Goal: Information Seeking & Learning: Learn about a topic

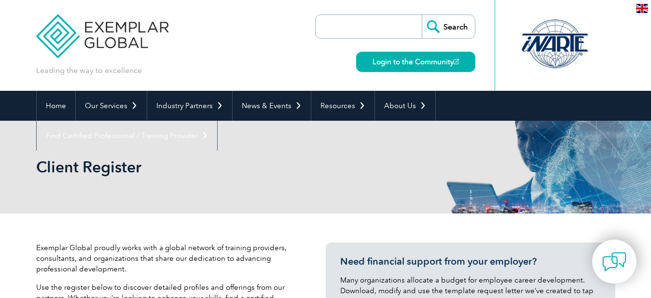
select select "[GEOGRAPHIC_DATA]"
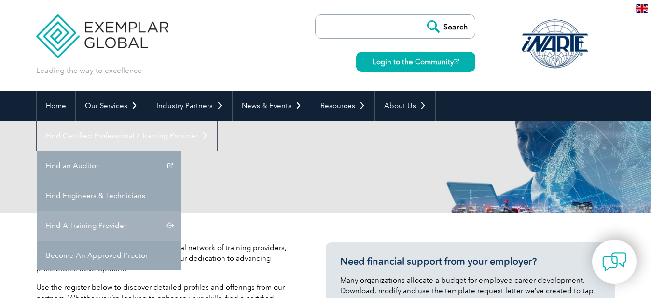
click at [181, 210] on link "Find A Training Provider" at bounding box center [109, 225] width 145 height 30
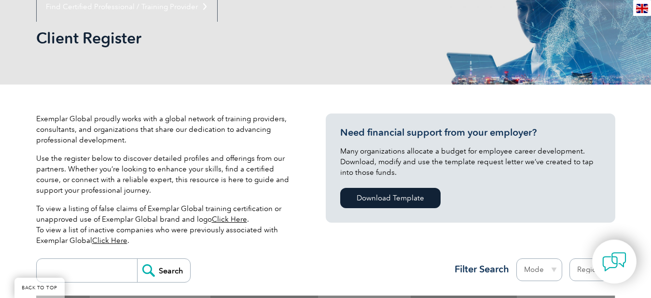
scroll to position [322, 0]
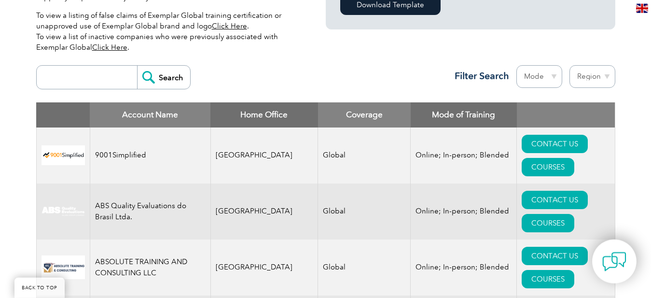
click at [570, 65] on select "Region [GEOGRAPHIC_DATA] [GEOGRAPHIC_DATA] [GEOGRAPHIC_DATA] [GEOGRAPHIC_DATA] …" at bounding box center [593, 76] width 46 height 23
select select "[GEOGRAPHIC_DATA]"
click option "[GEOGRAPHIC_DATA]" at bounding box center [0, 0] width 0 height 0
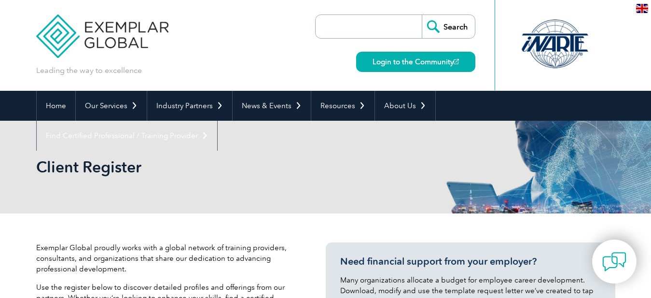
select select "[GEOGRAPHIC_DATA]"
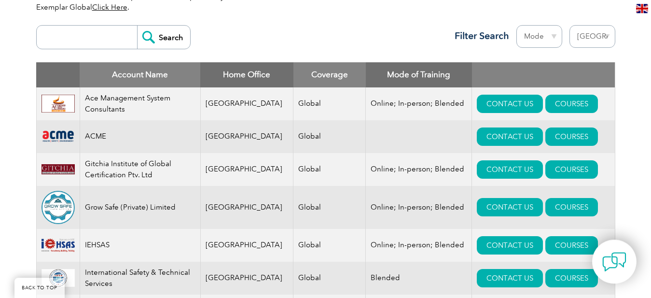
scroll to position [368, 0]
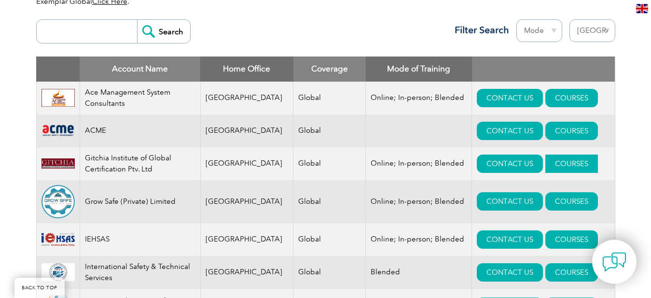
click at [549, 169] on link "COURSES" at bounding box center [571, 163] width 53 height 18
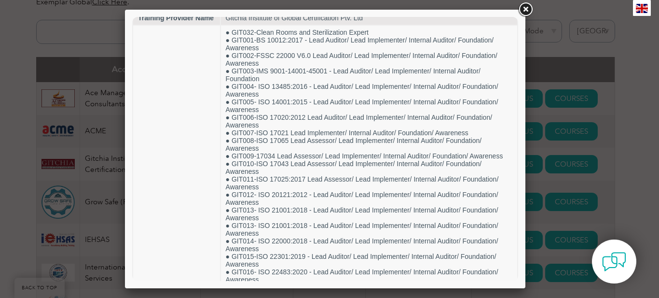
scroll to position [20, 0]
